Goal: Information Seeking & Learning: Learn about a topic

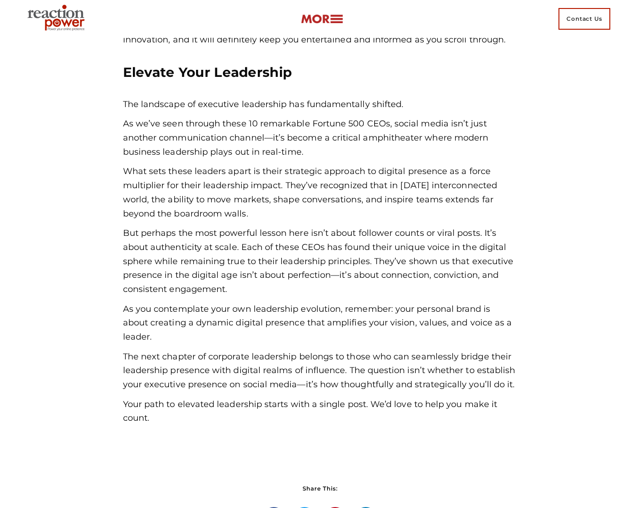
scroll to position [5012, 0]
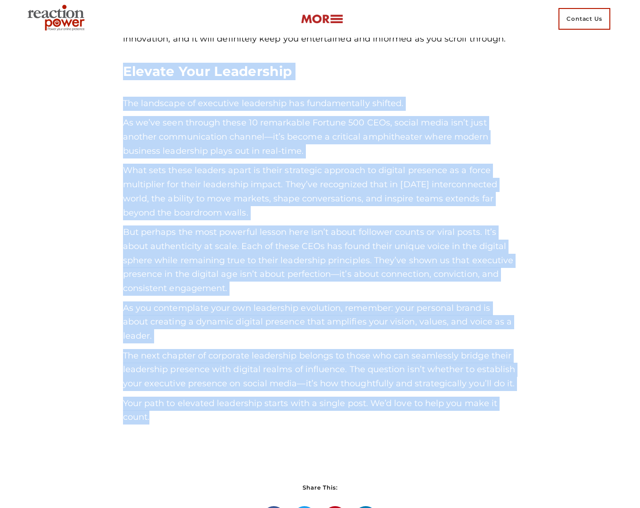
drag, startPoint x: 123, startPoint y: 42, endPoint x: 196, endPoint y: 365, distance: 330.5
click at [193, 373] on div "Sundar Pichai – Google CEO Sundar isn’t just your typical Fortune 500 CEO. On I…" at bounding box center [320, 55] width 394 height 738
copy div "Elevate Your Leadership The landscape of executive leadership has fundamentally…"
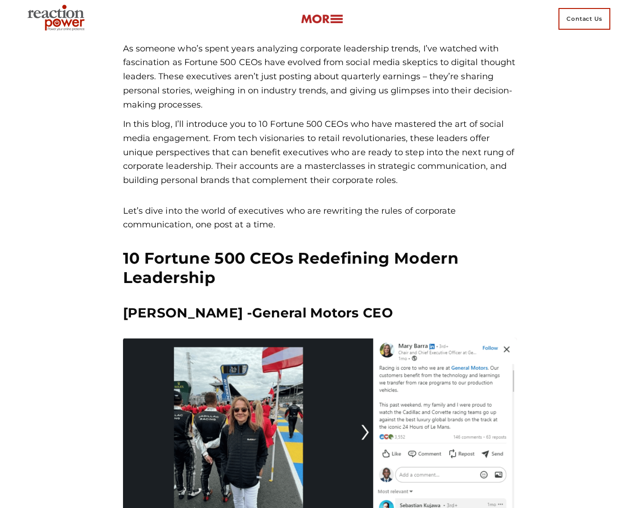
scroll to position [421, 0]
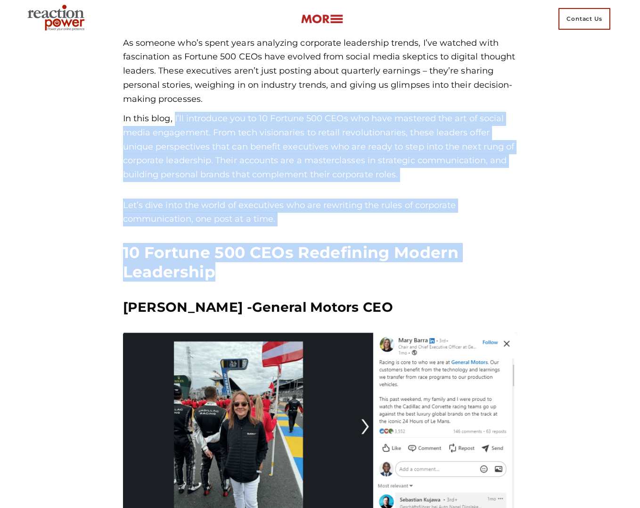
drag, startPoint x: 175, startPoint y: 118, endPoint x: 331, endPoint y: 268, distance: 216.0
click at [333, 269] on div "Once upon a time chief executives hid behind corporate communications teams and…" at bounding box center [320, 304] width 394 height 692
copy div "I’ll introduce you to 10 Fortune 500 CEOs who have mastered the art of social m…"
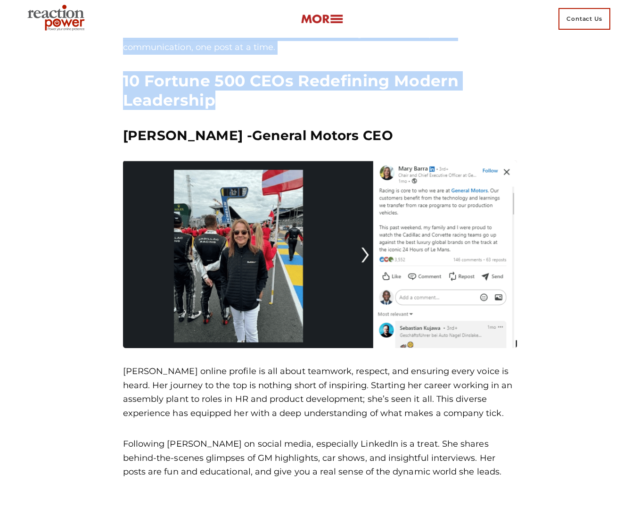
scroll to position [596, 0]
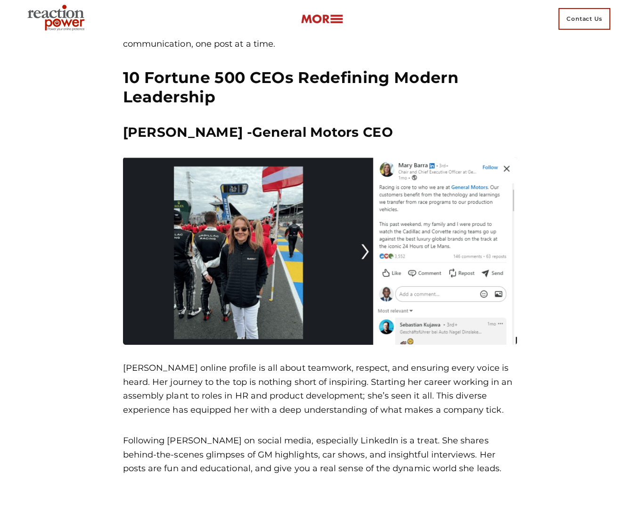
click at [124, 130] on h3 "Mary Barra -General Motors CEO" at bounding box center [320, 131] width 394 height 17
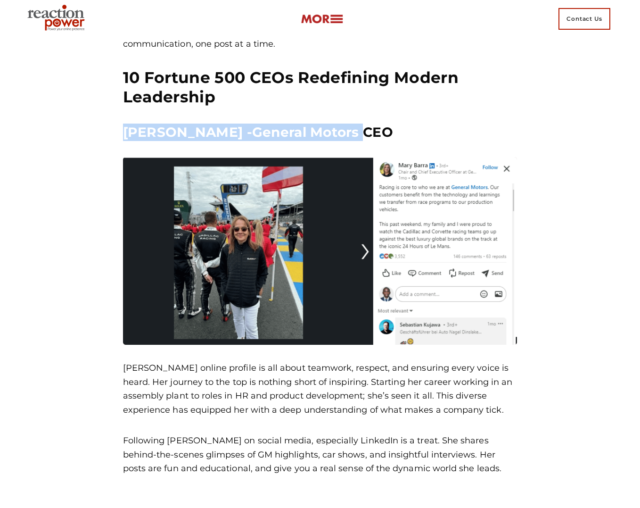
drag, startPoint x: 124, startPoint y: 130, endPoint x: 359, endPoint y: 131, distance: 235.2
click at [358, 133] on h3 "Mary Barra -General Motors CEO" at bounding box center [320, 131] width 394 height 17
copy h3 "Mary Barra -General Motors CEO"
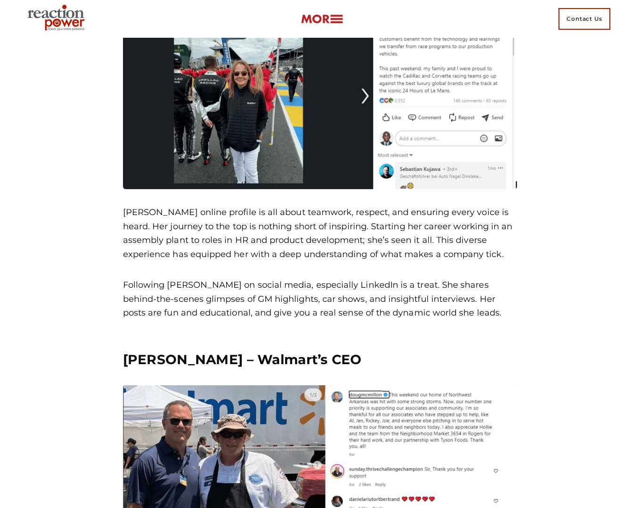
scroll to position [754, 0]
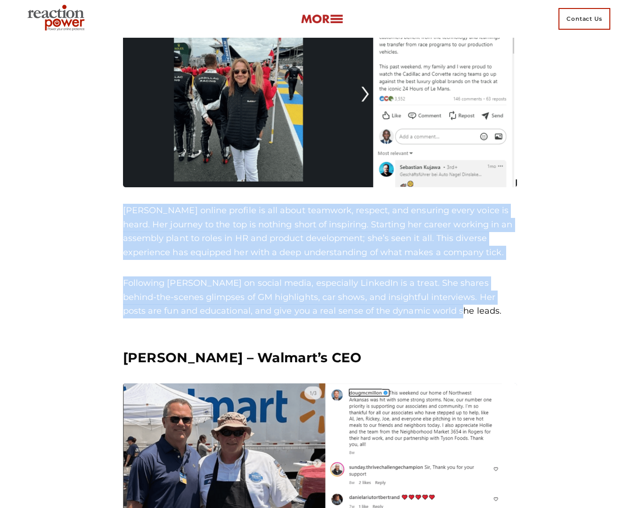
drag, startPoint x: 123, startPoint y: 209, endPoint x: 443, endPoint y: 307, distance: 334.5
copy div "Mary Barra’s online profile is all about teamwork, respect, and ensuring every …"
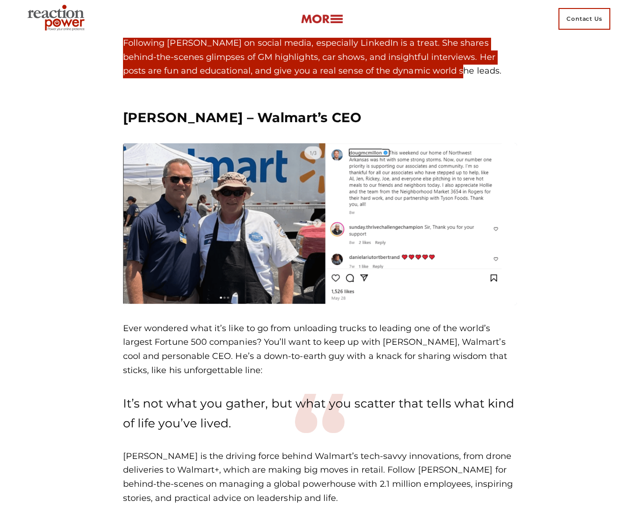
scroll to position [994, 0]
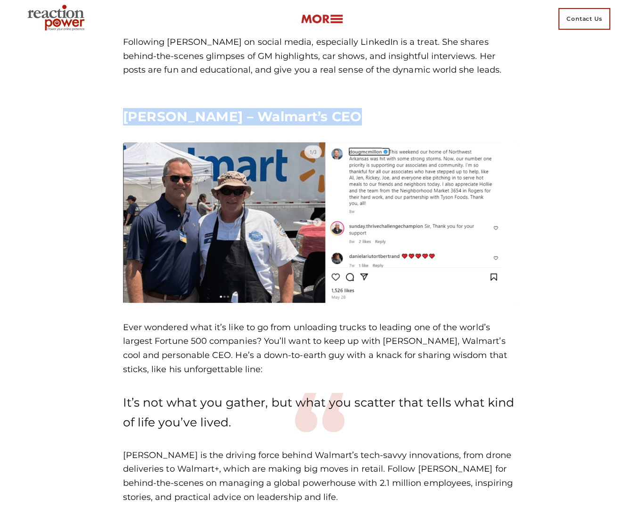
drag, startPoint x: 123, startPoint y: 114, endPoint x: 361, endPoint y: 122, distance: 237.7
click at [361, 122] on h3 "Doug McMillon – Walmart’s CEO" at bounding box center [320, 116] width 394 height 17
copy h3 "Doug McMillon – Walmart’s CEO"
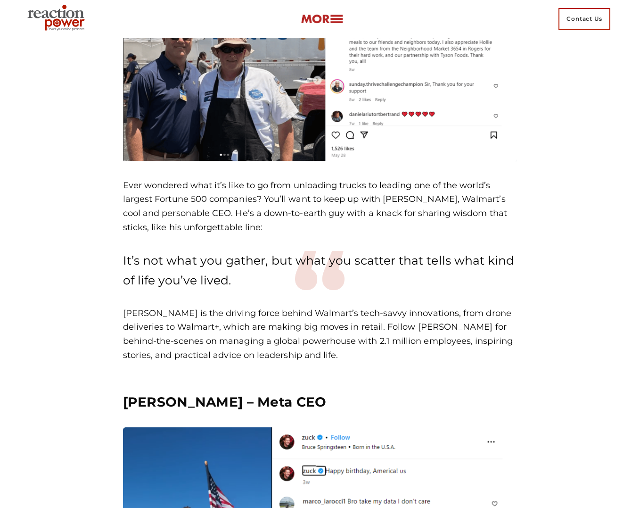
scroll to position [1148, 0]
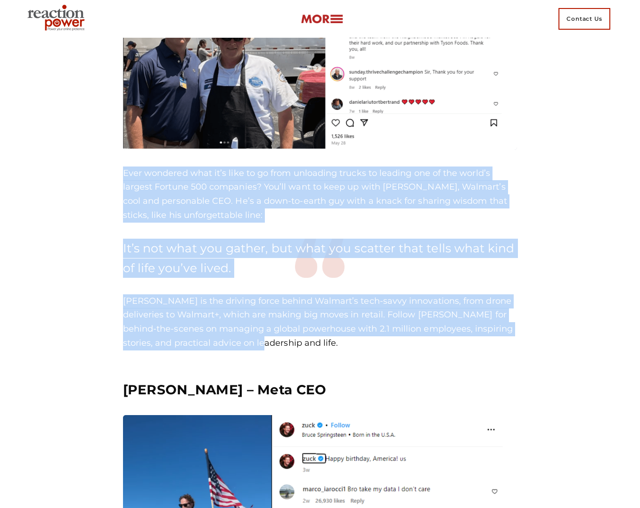
drag, startPoint x: 123, startPoint y: 172, endPoint x: 339, endPoint y: 343, distance: 275.5
click at [339, 343] on div "Doug McMillon – Walmart’s CEO Ever wondered what it’s like to go from unloading…" at bounding box center [320, 152] width 394 height 396
copy div "Ever wondered what it’s like to go from unloading trucks to leading one of the …"
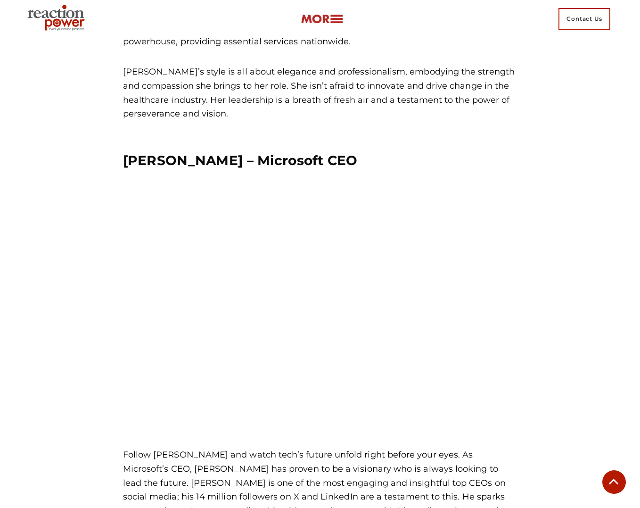
scroll to position [2274, 0]
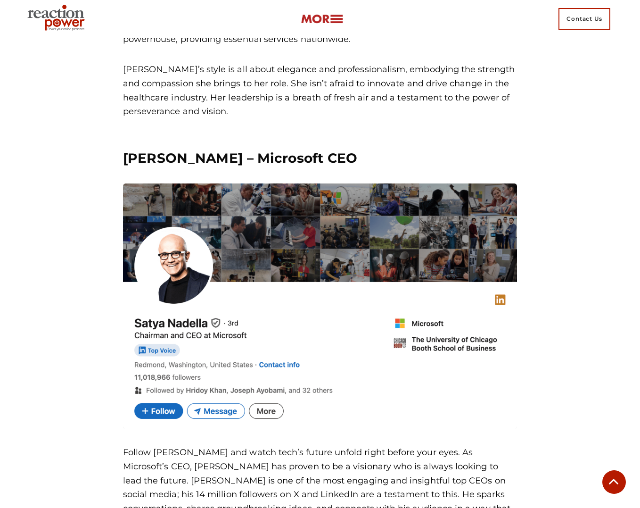
click at [123, 155] on h3 "Satya Nadella – Microsoft CEO" at bounding box center [320, 157] width 394 height 17
drag, startPoint x: 122, startPoint y: 156, endPoint x: 335, endPoint y: 158, distance: 212.6
click at [337, 160] on div "Satya Nadella – Microsoft CEO Follow Satya Nadella and watch tech’s future unfo…" at bounding box center [320, 369] width 409 height 469
copy h3 "Satya Nadella – Microsoft CEO"
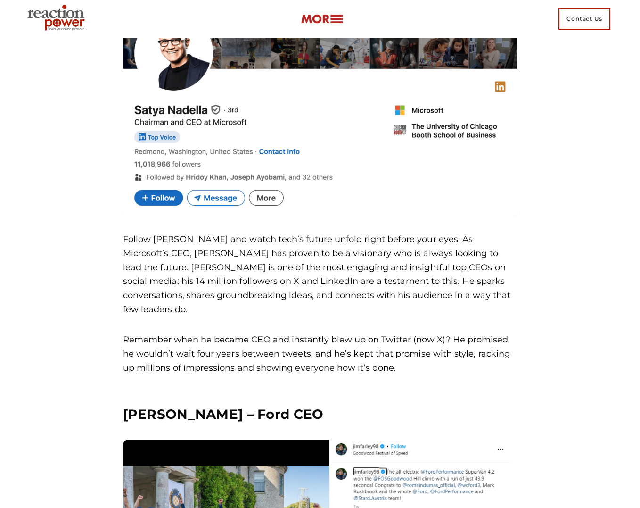
scroll to position [2489, 0]
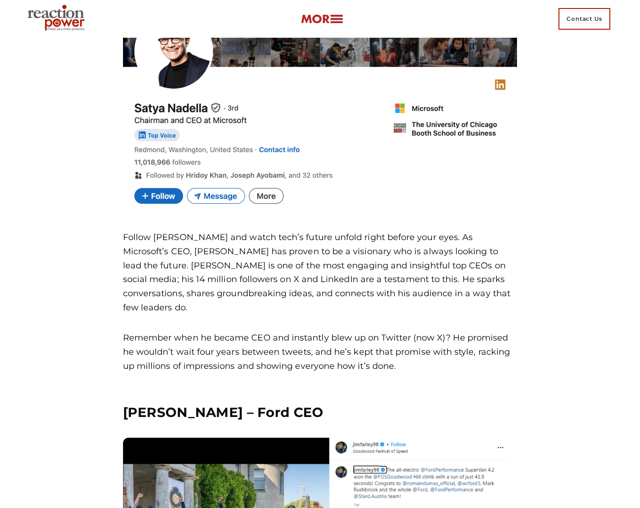
click at [123, 236] on div "Satya Nadella – Microsoft CEO Follow Satya Nadella and watch tech’s future unfo…" at bounding box center [320, 154] width 409 height 469
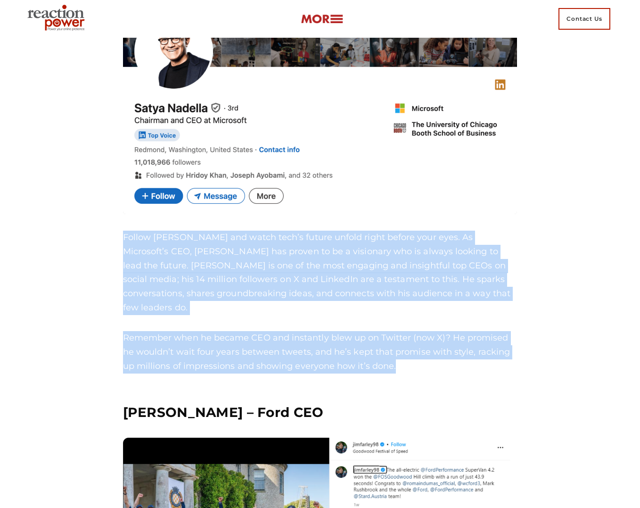
drag, startPoint x: 124, startPoint y: 236, endPoint x: 431, endPoint y: 346, distance: 325.9
click at [431, 346] on div "Satya Nadella – Microsoft CEO Follow Satya Nadella and watch tech’s future unfo…" at bounding box center [320, 153] width 394 height 438
copy div "Follow Satya Nadella and watch tech’s future unfold right before your eyes. As …"
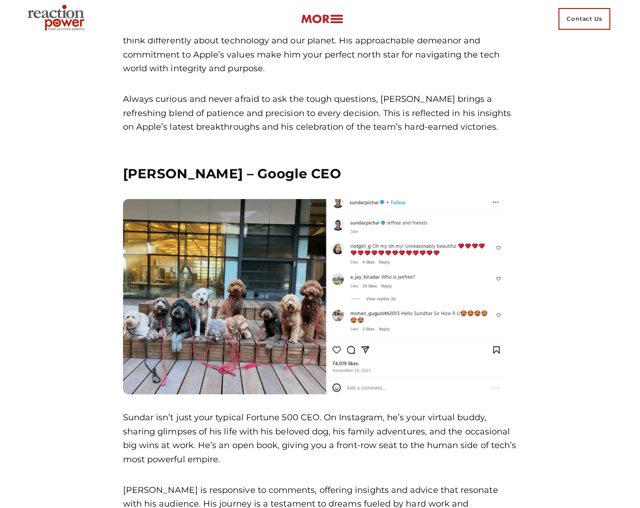
scroll to position [4543, 0]
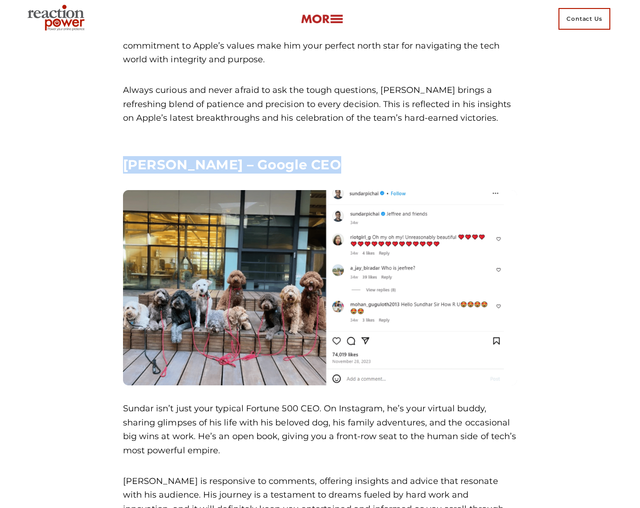
drag, startPoint x: 123, startPoint y: 135, endPoint x: 325, endPoint y: 127, distance: 202.3
click at [328, 156] on h3 "Sundar Pichai – Google CEO" at bounding box center [320, 164] width 394 height 17
copy h3 "Sundar Pichai – Google CEO"
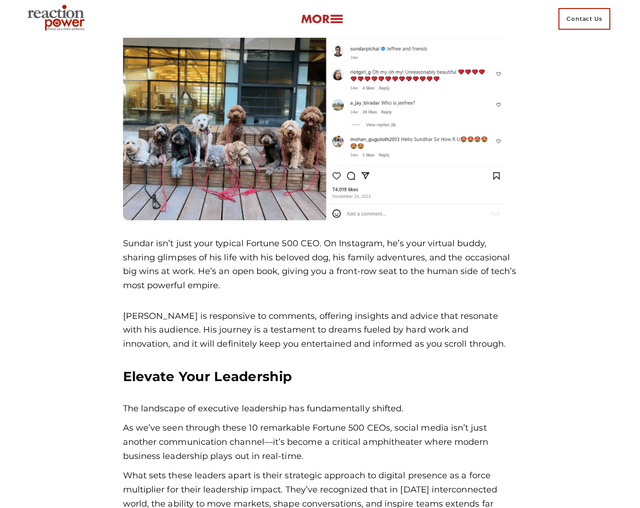
scroll to position [4707, 0]
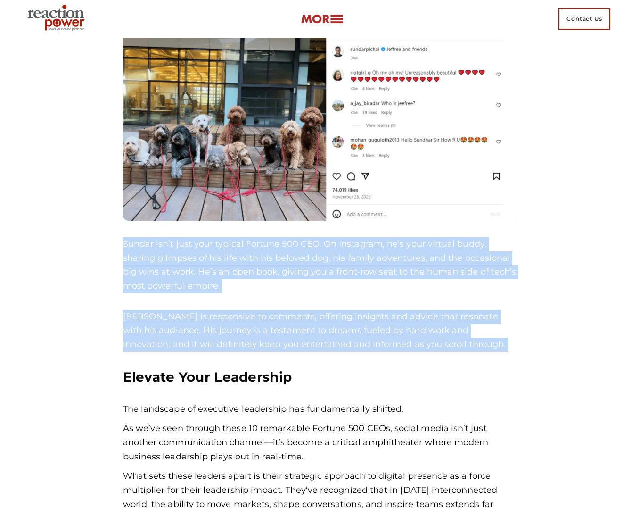
drag, startPoint x: 124, startPoint y: 215, endPoint x: 394, endPoint y: 293, distance: 280.6
click at [437, 327] on div "Sundar Pichai – Google CEO Sundar isn’t just your typical Fortune 500 CEO. On I…" at bounding box center [320, 361] width 394 height 738
copy div "Sundar isn’t just your typical Fortune 500 CEO. On Instagram, he’s your virtual…"
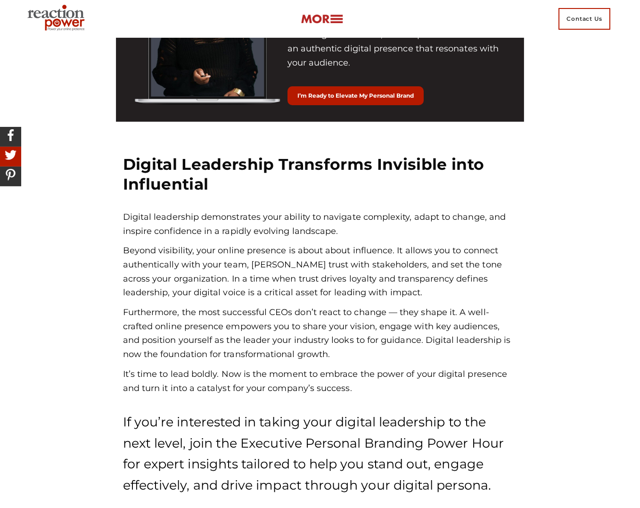
scroll to position [2913, 0]
